Goal: Navigation & Orientation: Go to known website

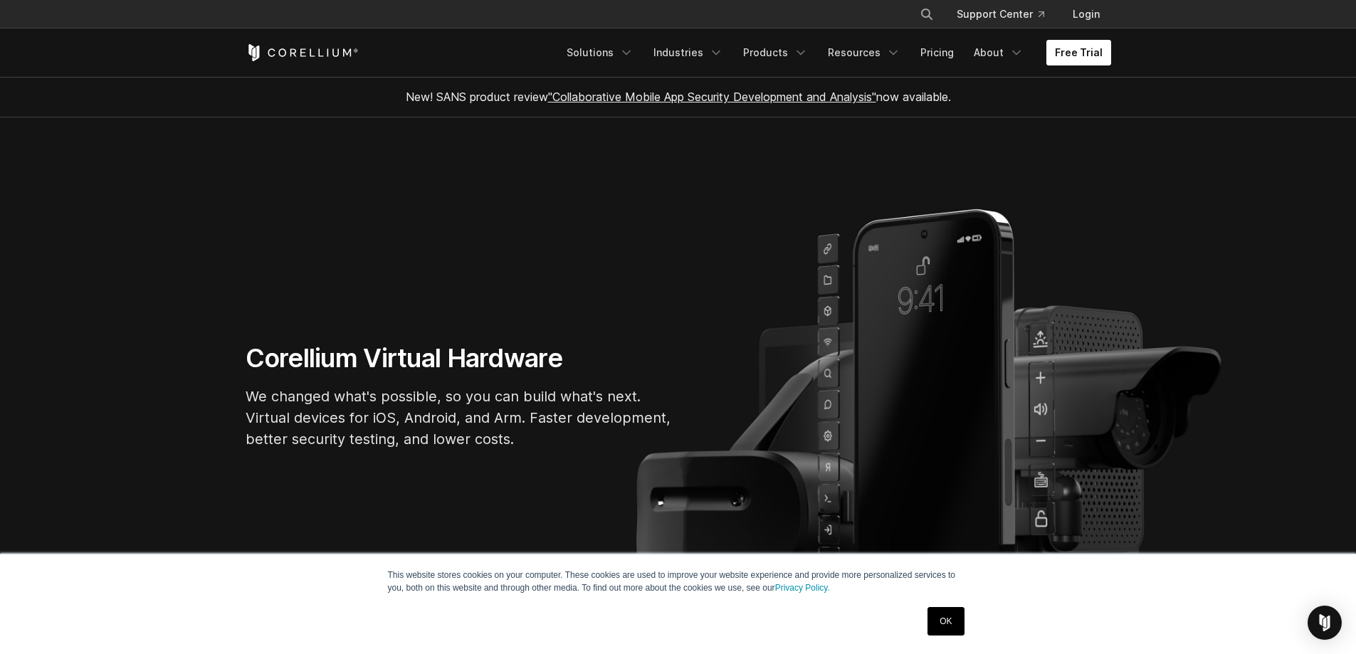
click at [1082, 47] on link "Free Trial" at bounding box center [1078, 53] width 65 height 26
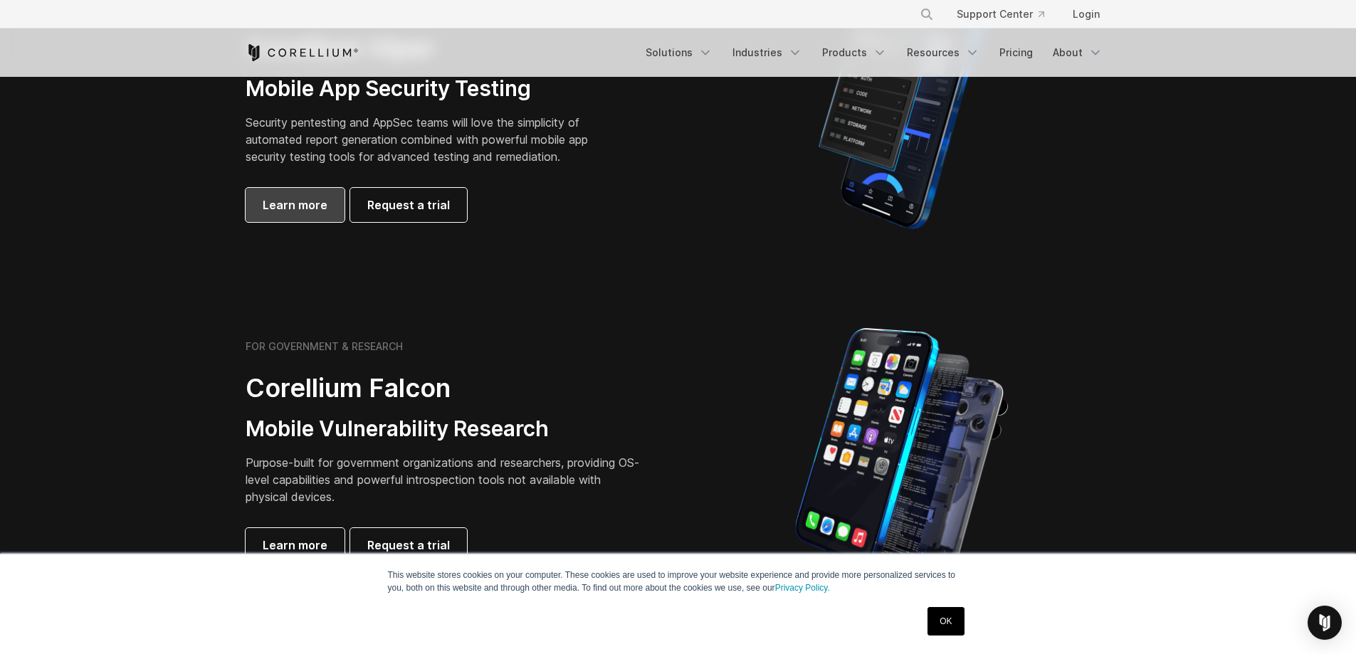
scroll to position [570, 0]
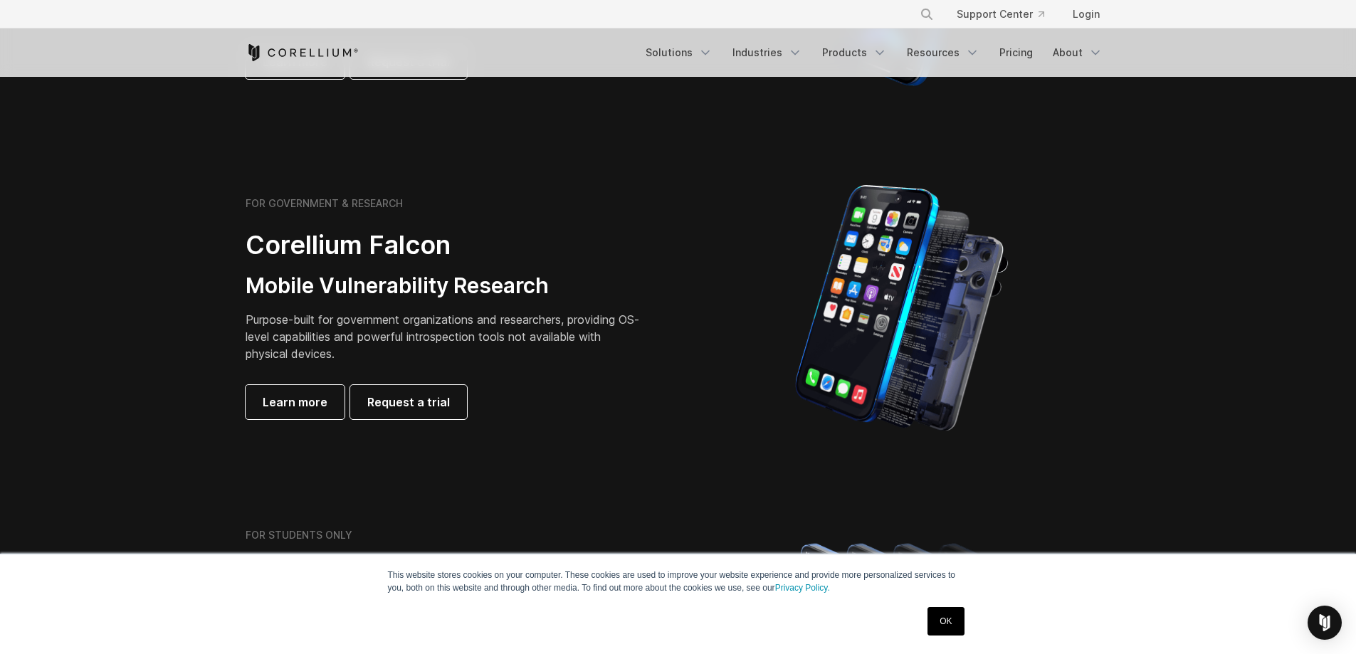
drag, startPoint x: 553, startPoint y: 261, endPoint x: 560, endPoint y: 241, distance: 20.3
